Goal: Communication & Community: Answer question/provide support

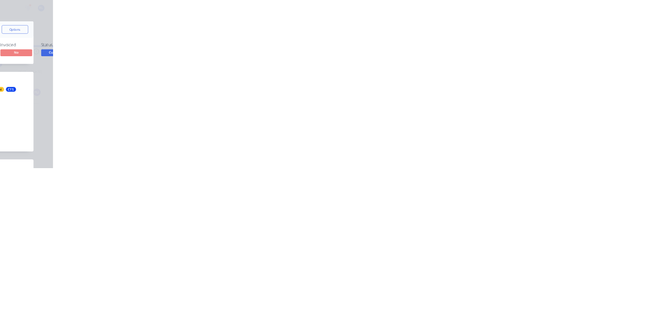
click at [109, 91] on div "Collaborate" at bounding box center [88, 90] width 41 height 9
click at [468, 307] on div at bounding box center [334, 301] width 267 height 11
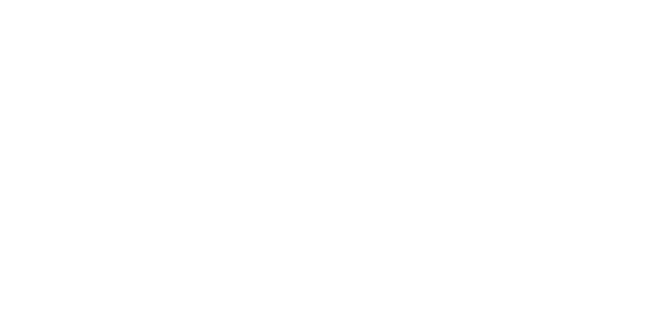
click at [586, 309] on button "Send" at bounding box center [564, 301] width 41 height 16
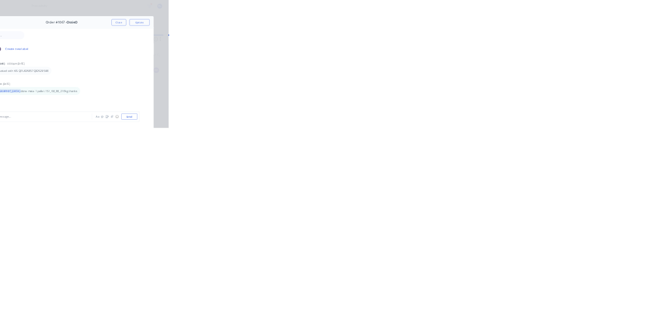
click at [557, 59] on button "Close" at bounding box center [538, 57] width 38 height 17
